Goal: Task Accomplishment & Management: Use online tool/utility

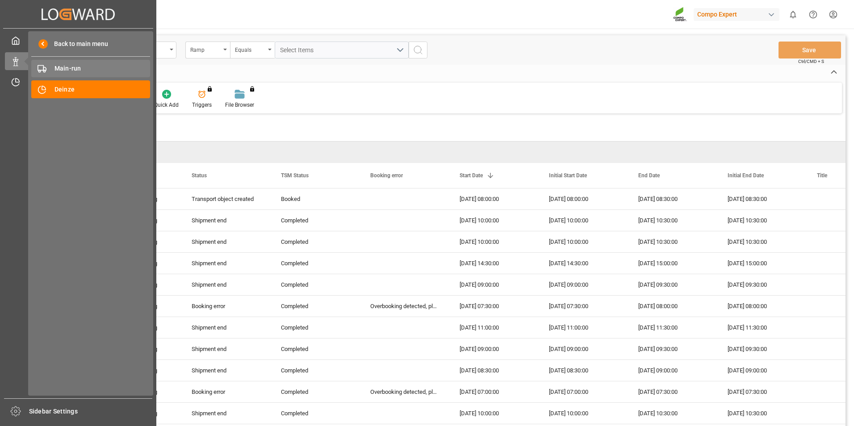
click at [89, 70] on span "Main-run" at bounding box center [103, 68] width 96 height 9
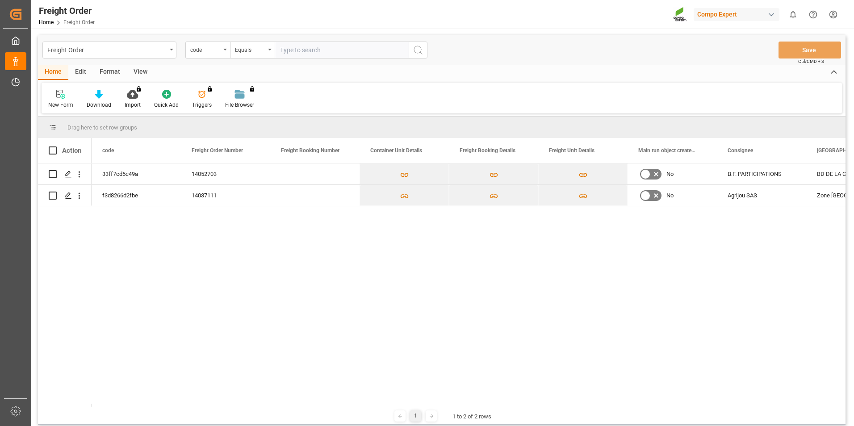
click at [223, 274] on div "33ff7cd5c49a 14052703 No B.F. PARTICIPATIONS BD DE LA GARE 66170 f3d8266d2fbe 1…" at bounding box center [469, 285] width 754 height 243
click at [209, 171] on div "14052703" at bounding box center [225, 174] width 89 height 21
click at [164, 176] on div "33ff7cd5c49a" at bounding box center [136, 174] width 89 height 21
click at [68, 174] on polygon "Press SPACE to select this row." at bounding box center [68, 174] width 4 height 4
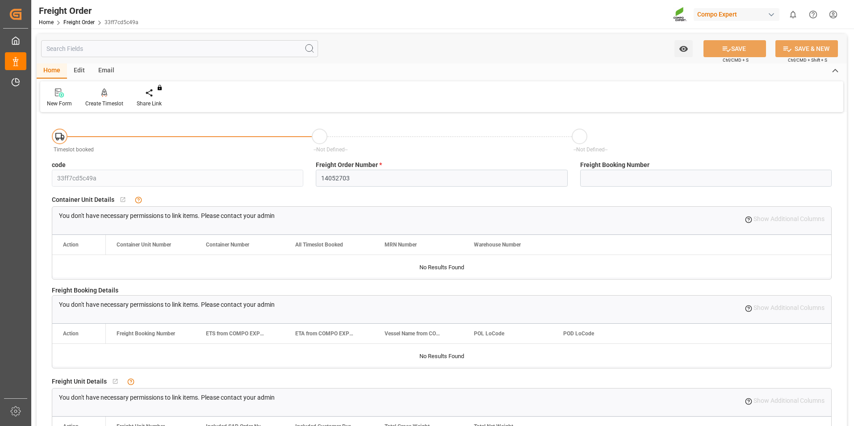
click at [548, 52] on div "You do not have permission for watch. Contact admin. SAVE Ctrl/CMD + S SAVE & N…" at bounding box center [442, 48] width 810 height 29
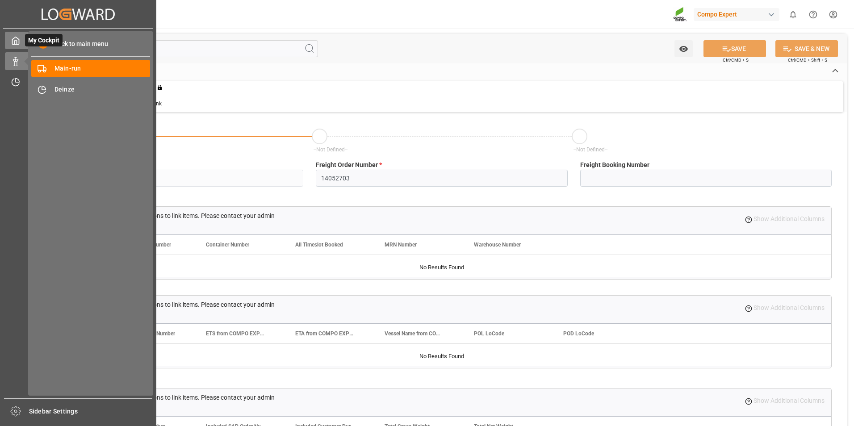
click at [20, 45] on div "My Cockpit My Cockpit" at bounding box center [78, 40] width 147 height 17
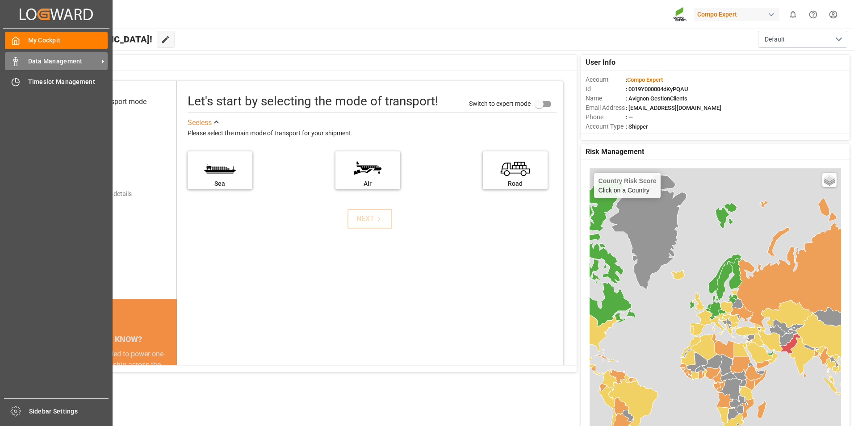
click at [40, 63] on span "Data Management" at bounding box center [63, 61] width 71 height 9
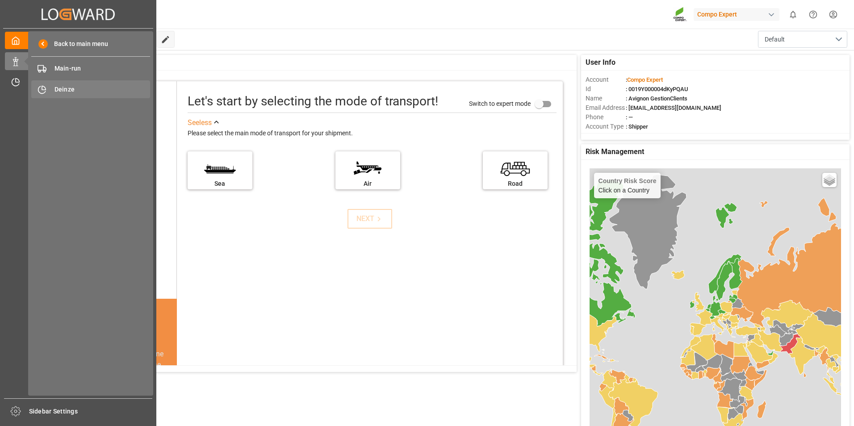
click at [88, 89] on span "Deinze" at bounding box center [103, 89] width 96 height 9
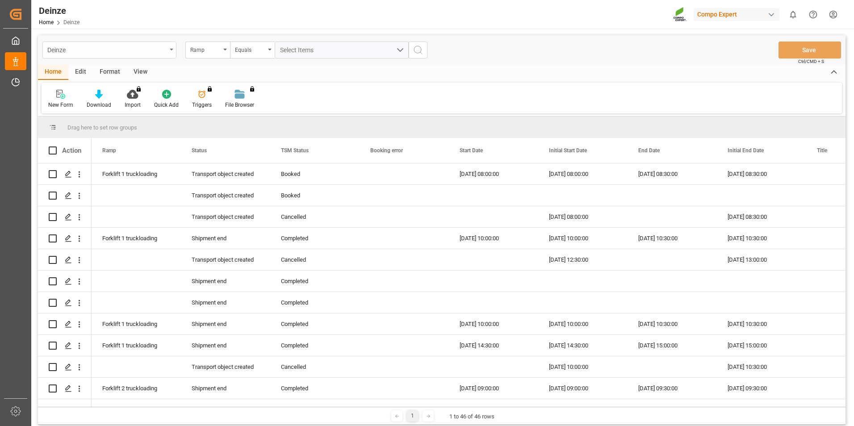
click at [168, 50] on div "Deinze" at bounding box center [109, 50] width 134 height 17
click at [141, 92] on div "Deinze" at bounding box center [109, 91] width 133 height 19
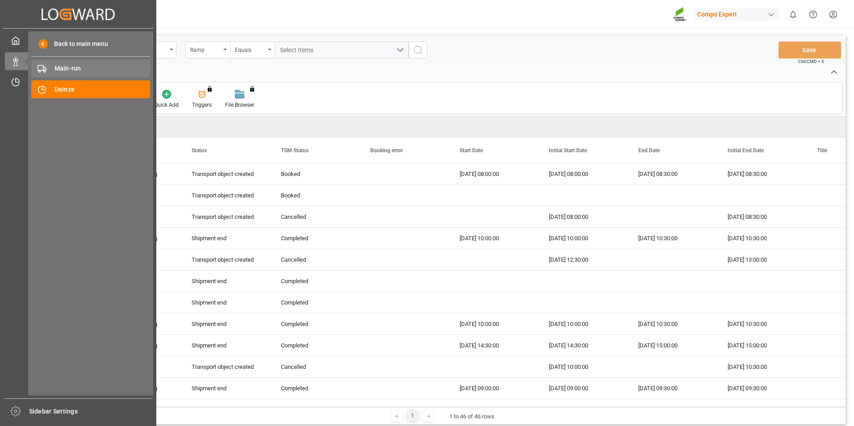
click at [67, 66] on span "Main-run" at bounding box center [103, 68] width 96 height 9
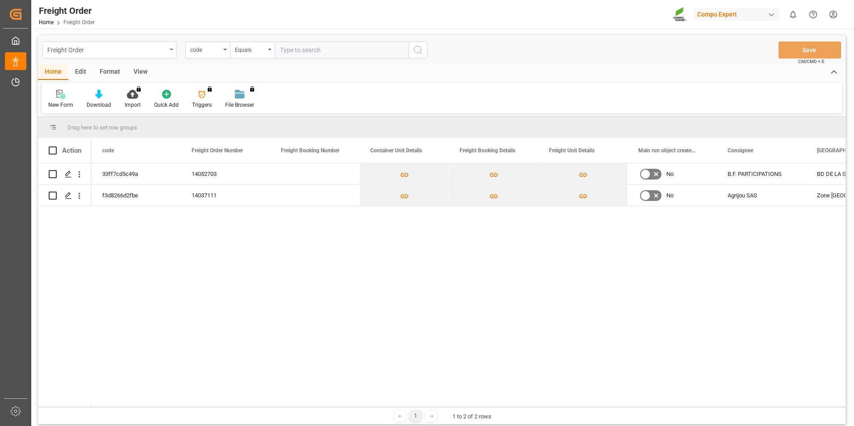
click at [138, 49] on div "Freight Order" at bounding box center [106, 49] width 119 height 11
click at [140, 88] on div "Deinze" at bounding box center [109, 91] width 133 height 19
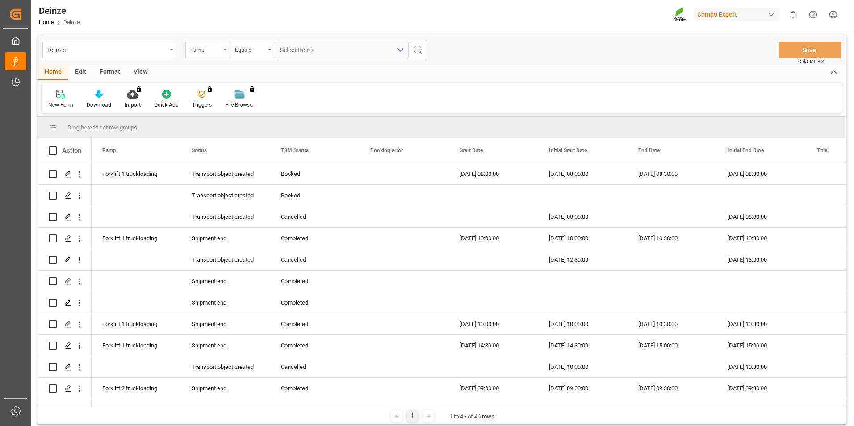
click at [212, 52] on div "Ramp" at bounding box center [205, 49] width 30 height 10
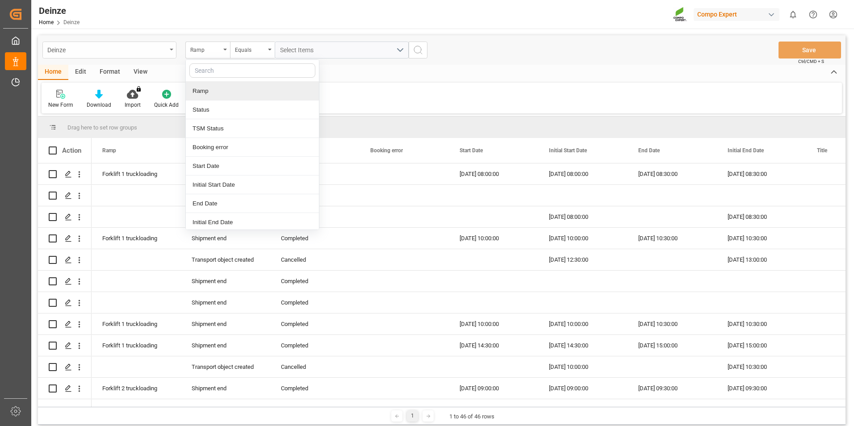
click at [89, 54] on div "Deinze" at bounding box center [106, 49] width 119 height 11
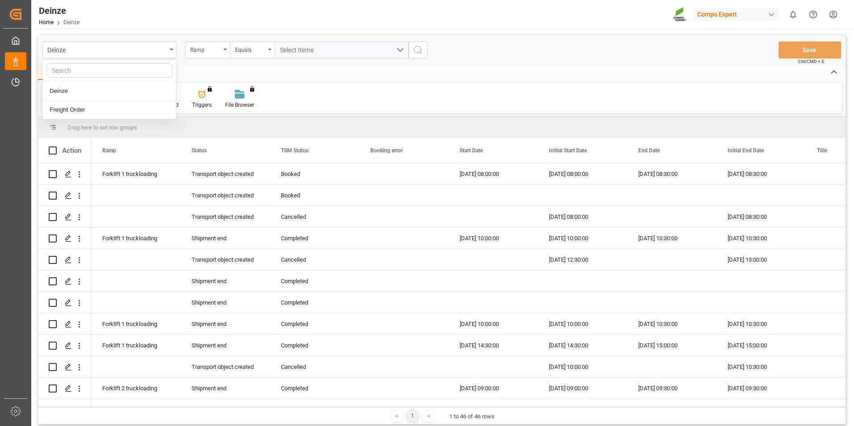
click at [126, 30] on div "Deinze Deinze Freight Order Ramp Equals Select Items Save Ctrl/CMD + S Home Edi…" at bounding box center [441, 279] width 821 height 501
click at [120, 49] on div "Deinze" at bounding box center [106, 49] width 119 height 11
click at [111, 115] on div "Freight Order" at bounding box center [109, 110] width 133 height 19
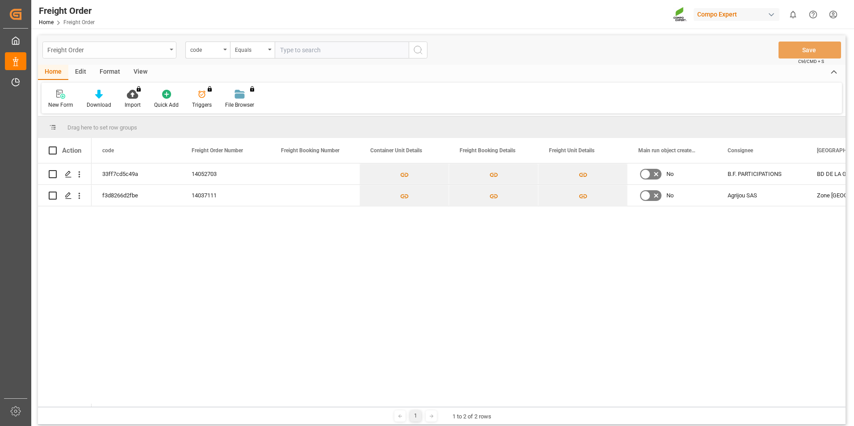
click at [117, 52] on div "Freight Order" at bounding box center [106, 49] width 119 height 11
click at [115, 87] on div "Deinze" at bounding box center [109, 91] width 133 height 19
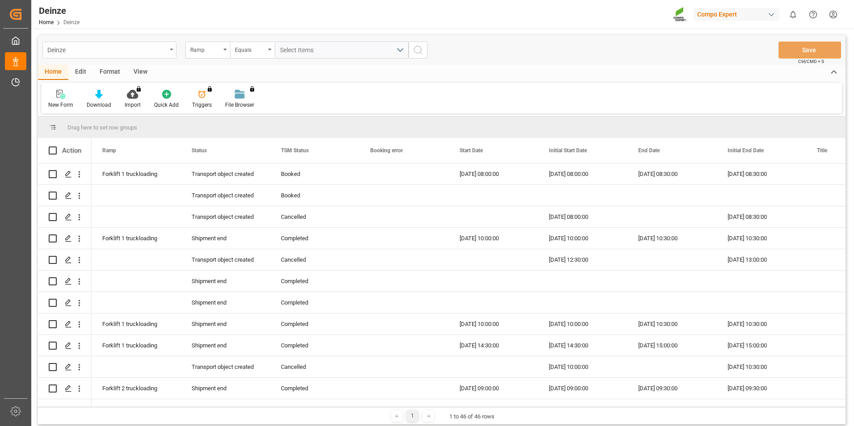
click at [129, 54] on div "Deinze" at bounding box center [106, 49] width 119 height 11
click at [129, 52] on div "Deinze" at bounding box center [106, 49] width 119 height 11
click at [209, 51] on div "Ramp" at bounding box center [205, 49] width 30 height 10
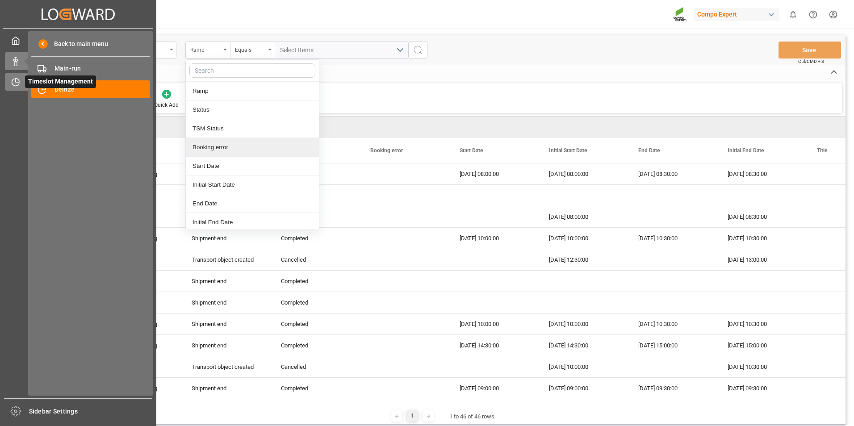
click at [6, 88] on div "Timeslot Management Timeslot Management" at bounding box center [78, 81] width 147 height 17
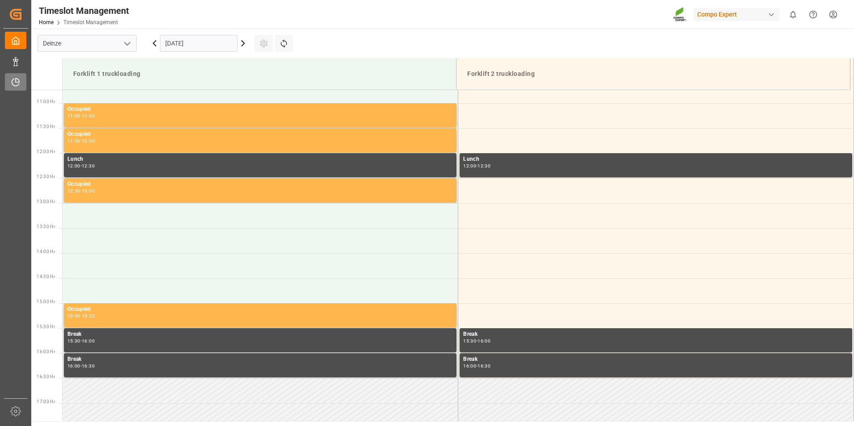
scroll to position [545, 0]
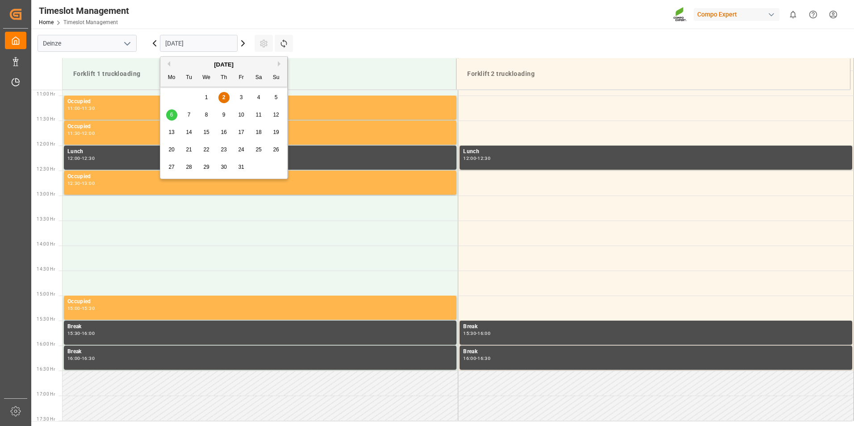
click at [216, 43] on input "[DATE]" at bounding box center [199, 43] width 78 height 17
click at [174, 115] on div "6" at bounding box center [171, 115] width 11 height 11
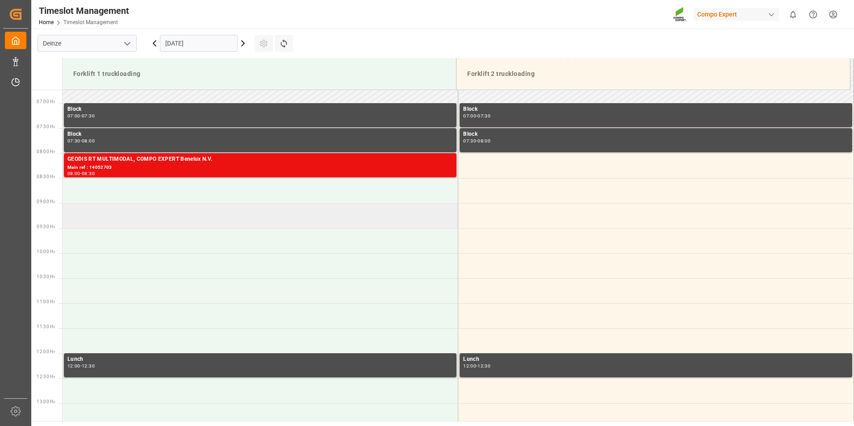
scroll to position [321, 0]
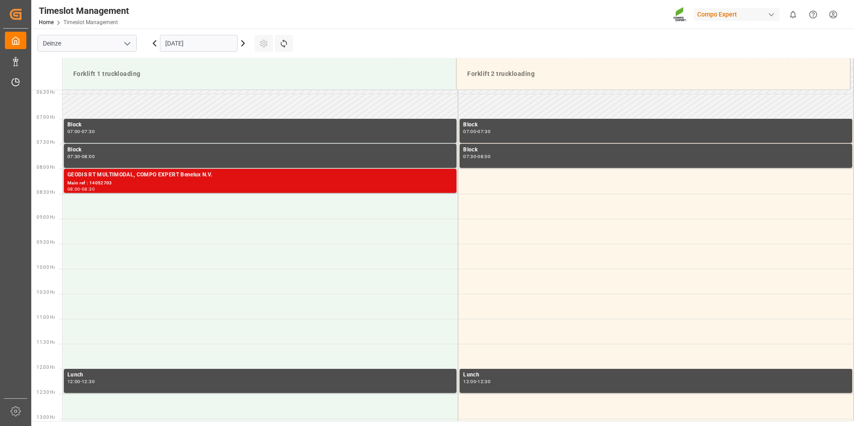
click at [261, 182] on div "Main ref : 14052703" at bounding box center [260, 184] width 386 height 8
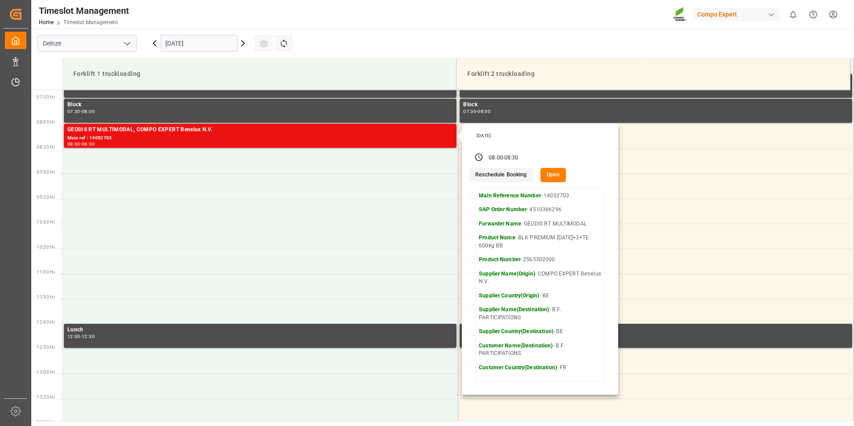
scroll to position [366, 0]
click at [549, 175] on button "Open" at bounding box center [554, 175] width 26 height 14
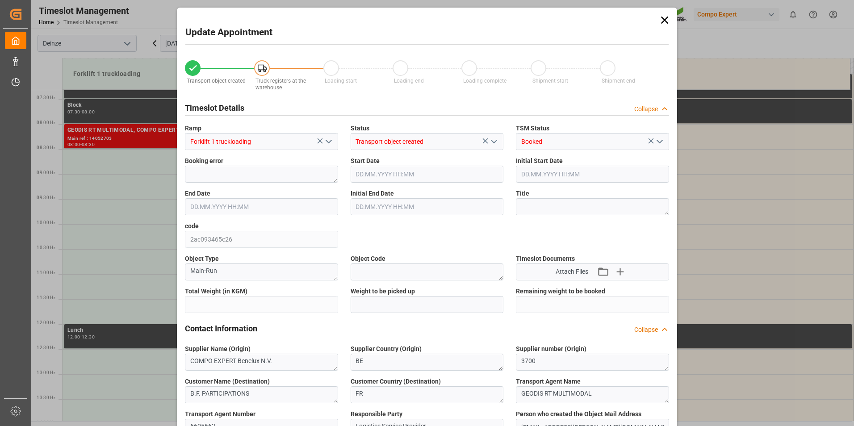
type input "25284"
type input "-25284"
type input "42"
type input "[DATE] 08:00"
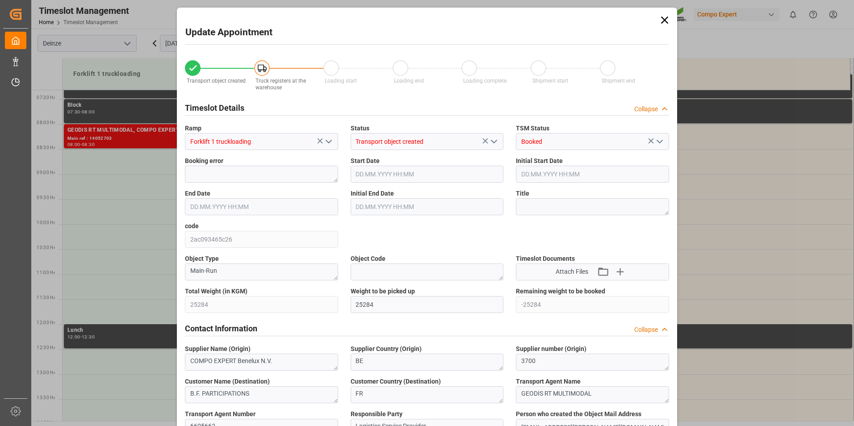
type input "[DATE] 08:00"
type input "[DATE] 08:30"
type input "[DATE] 12:08"
type input "[DATE] 08:22"
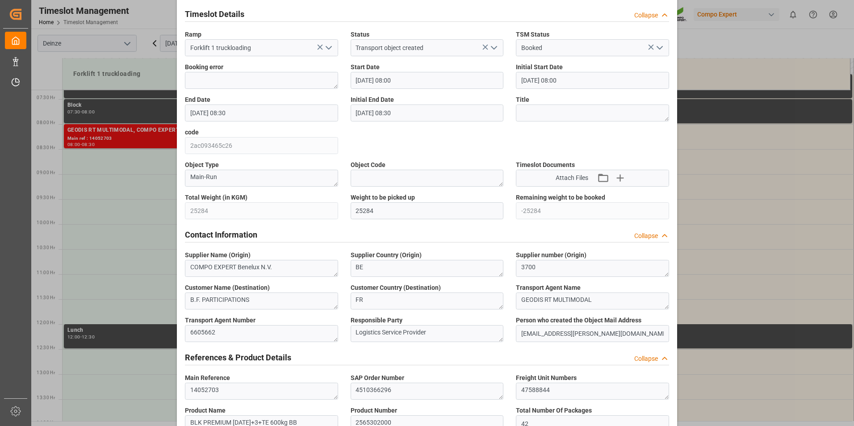
scroll to position [0, 0]
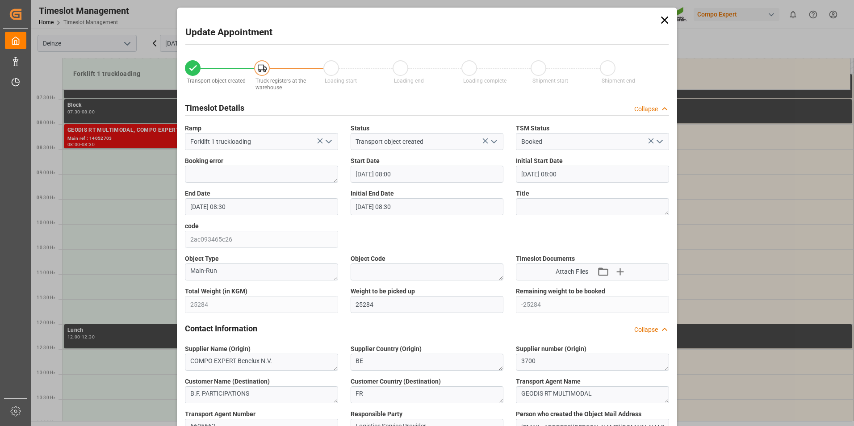
click at [665, 17] on icon at bounding box center [664, 20] width 7 height 7
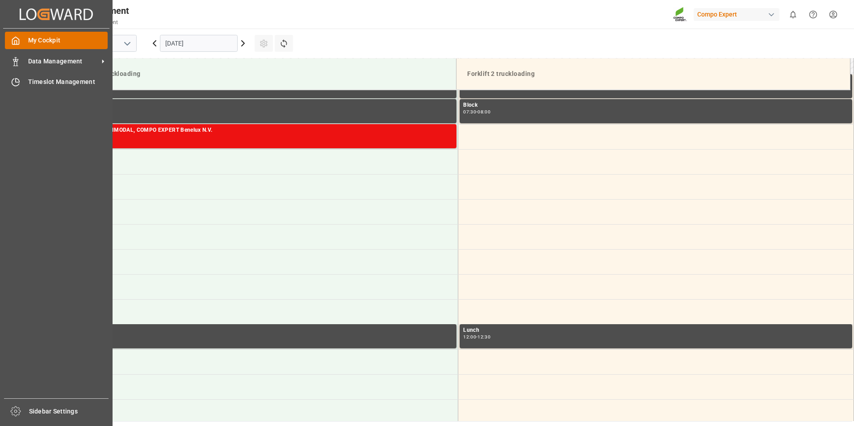
click at [29, 39] on span "My Cockpit" at bounding box center [68, 40] width 80 height 9
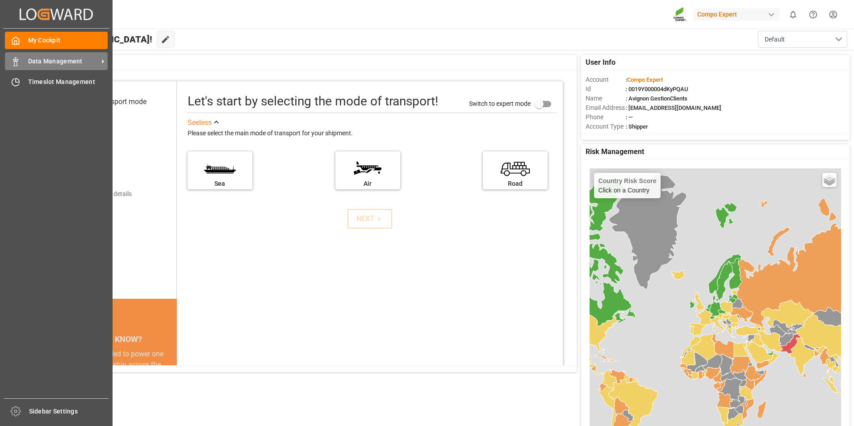
click at [50, 63] on span "Data Management" at bounding box center [63, 61] width 71 height 9
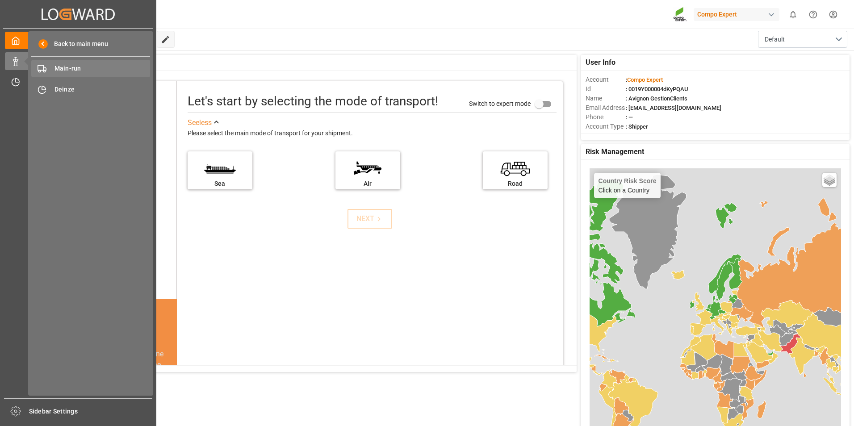
click at [84, 70] on span "Main-run" at bounding box center [103, 68] width 96 height 9
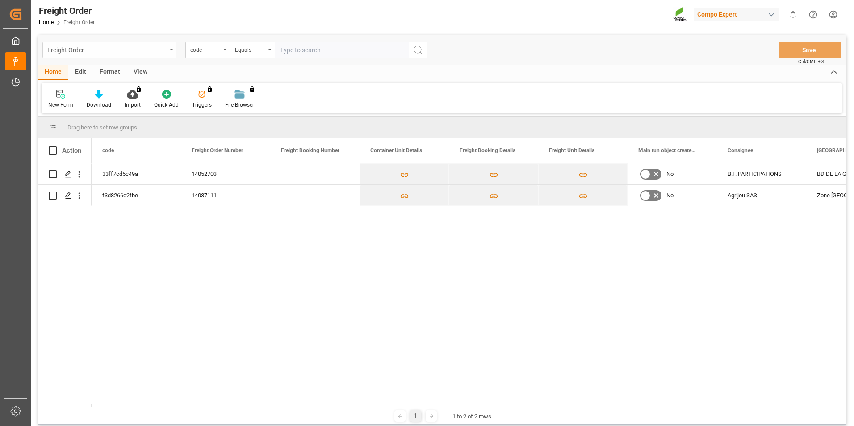
click at [150, 52] on div "Freight Order" at bounding box center [106, 49] width 119 height 11
click at [122, 101] on div "Freight Order" at bounding box center [109, 110] width 133 height 19
click at [118, 51] on div "Freight Order" at bounding box center [106, 49] width 119 height 11
click at [121, 76] on input "text" at bounding box center [109, 70] width 126 height 14
click at [106, 92] on div "Deinze" at bounding box center [109, 91] width 133 height 19
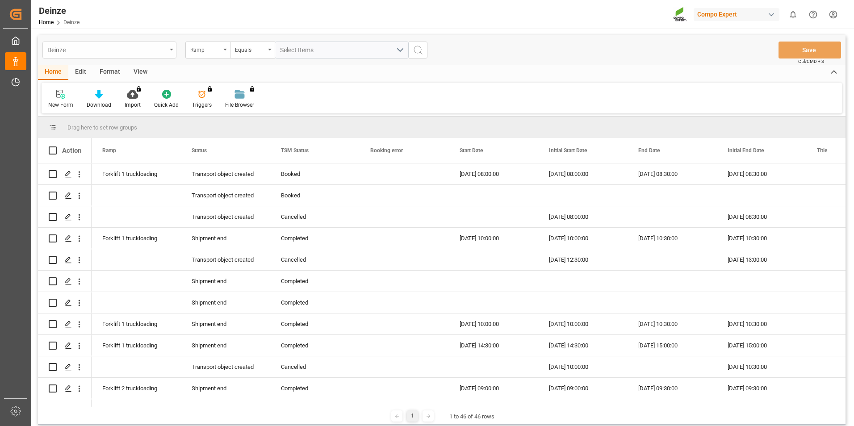
click at [155, 50] on div "Deinze" at bounding box center [106, 49] width 119 height 11
click at [120, 70] on input "text" at bounding box center [109, 70] width 126 height 14
click at [125, 52] on div "Deinze" at bounding box center [106, 49] width 119 height 11
click at [204, 50] on div "Ramp" at bounding box center [205, 49] width 30 height 10
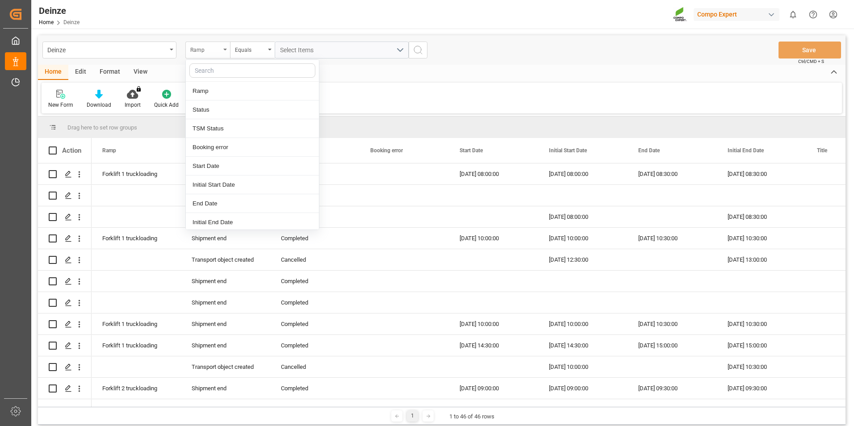
drag, startPoint x: 204, startPoint y: 50, endPoint x: 193, endPoint y: 47, distance: 11.4
click at [192, 47] on div "Ramp" at bounding box center [207, 50] width 45 height 17
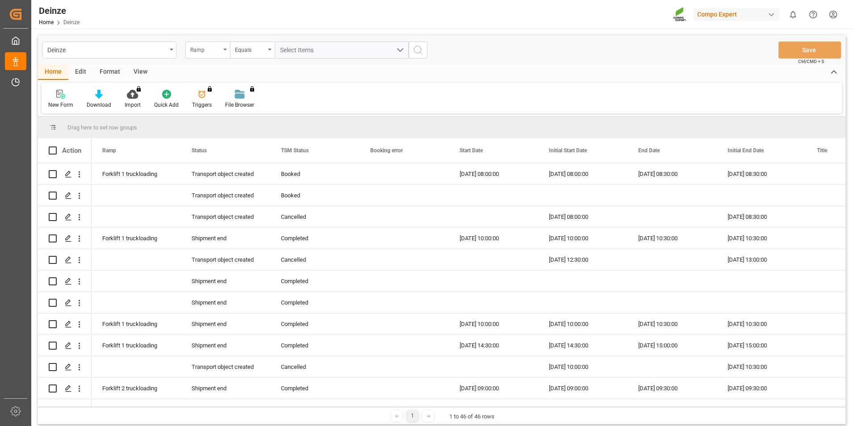
click at [196, 48] on div "Ramp" at bounding box center [205, 49] width 30 height 10
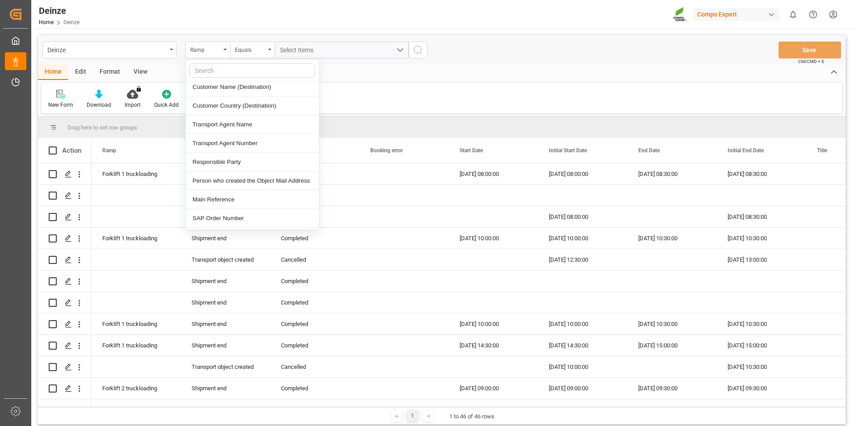
scroll to position [357, 0]
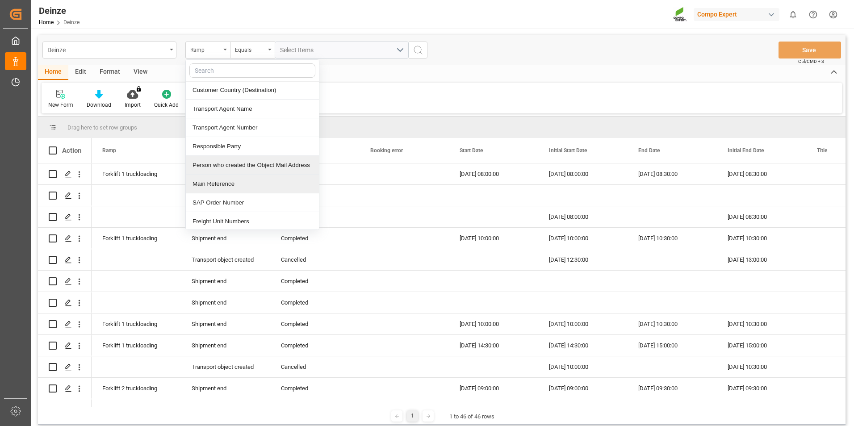
click at [243, 181] on div "Main Reference" at bounding box center [252, 184] width 133 height 19
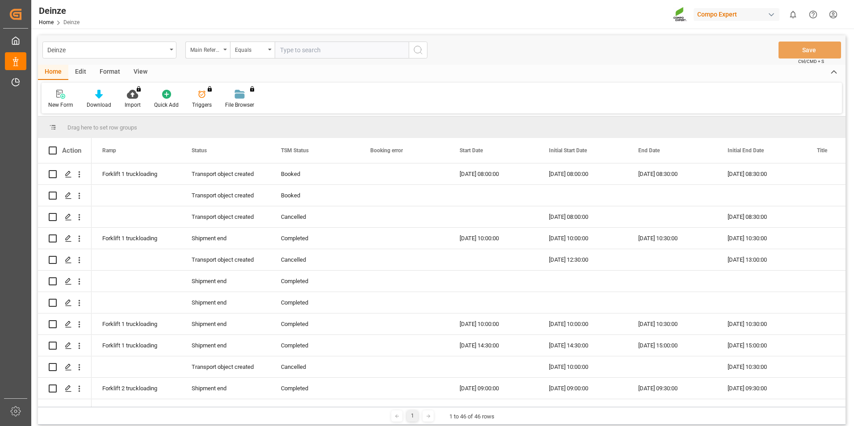
click at [317, 50] on input "text" at bounding box center [342, 50] width 134 height 17
type input "14052703"
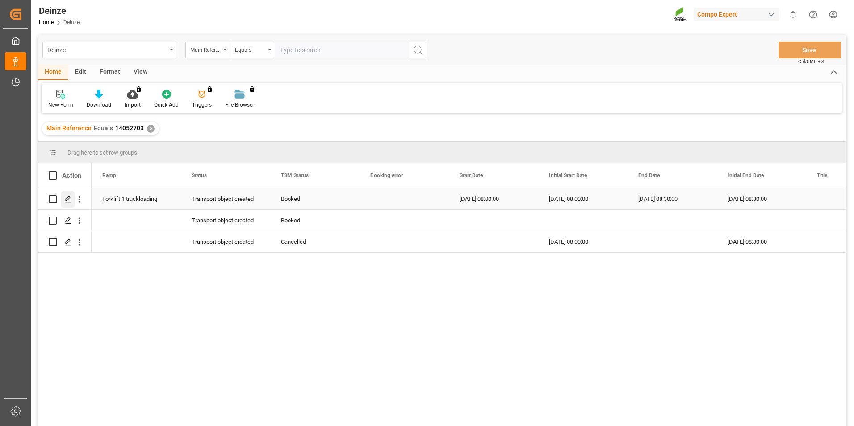
click at [69, 196] on icon "Press SPACE to select this row." at bounding box center [68, 199] width 7 height 7
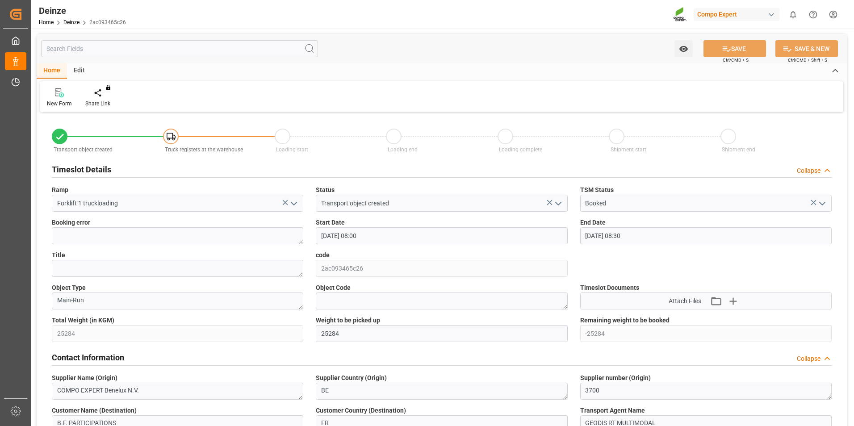
click at [365, 242] on input "[DATE] 08:00" at bounding box center [442, 235] width 252 height 17
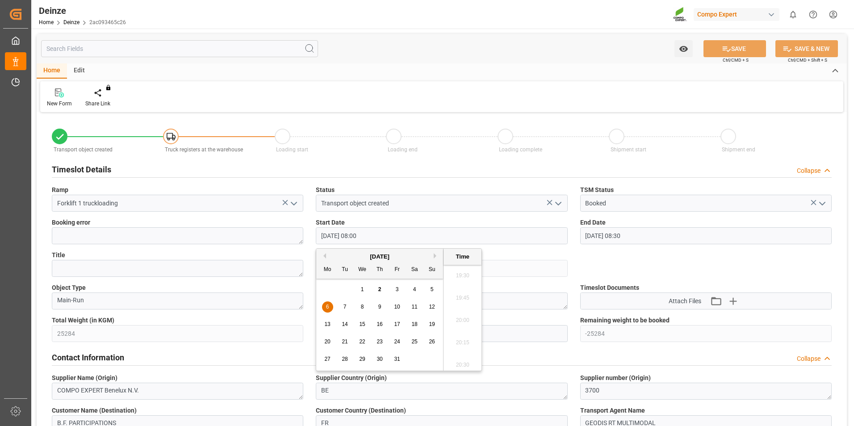
scroll to position [2038, 0]
click at [468, 88] on div "New Form Share Link You don't have permission for this feature. Contact admin." at bounding box center [441, 96] width 803 height 31
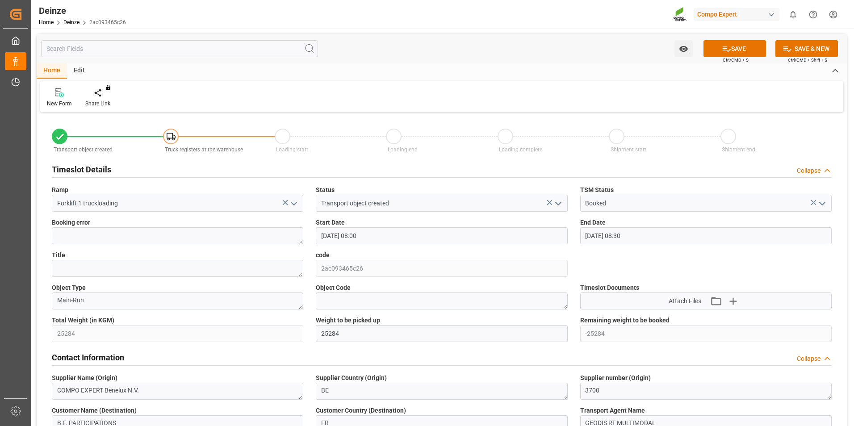
click at [480, 70] on div "Home Edit" at bounding box center [442, 70] width 810 height 15
click at [734, 50] on button "SAVE" at bounding box center [735, 48] width 63 height 17
